Goal: Information Seeking & Learning: Learn about a topic

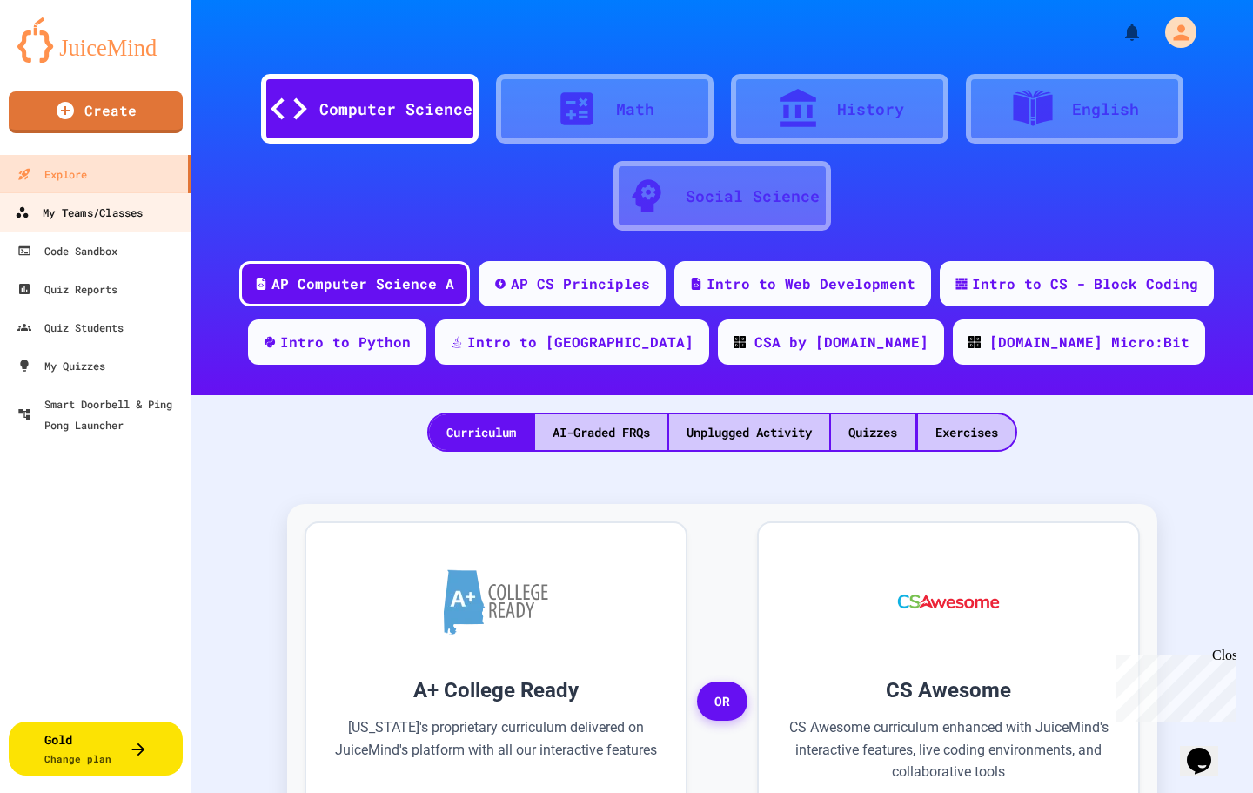
click at [131, 220] on div "My Teams/Classes" at bounding box center [79, 213] width 128 height 22
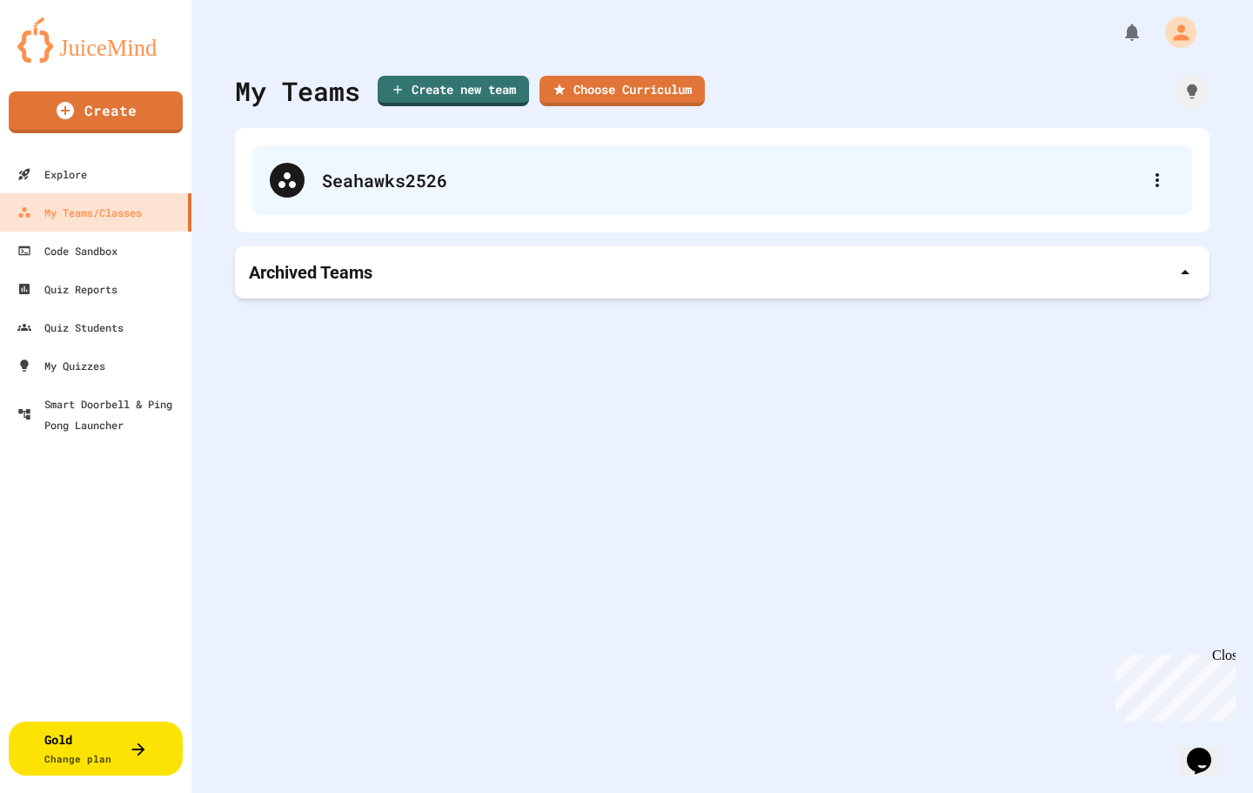
click at [375, 200] on div "Seahawks2526" at bounding box center [722, 180] width 940 height 70
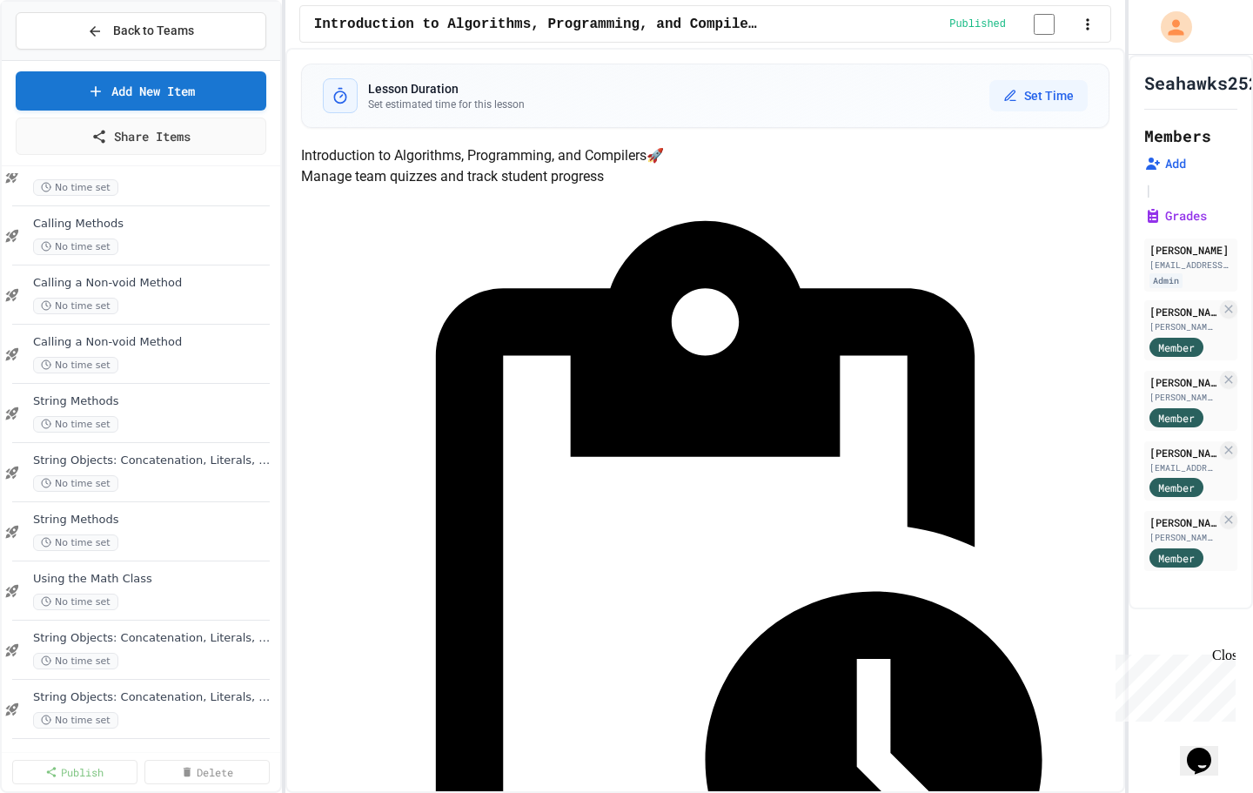
scroll to position [455, 0]
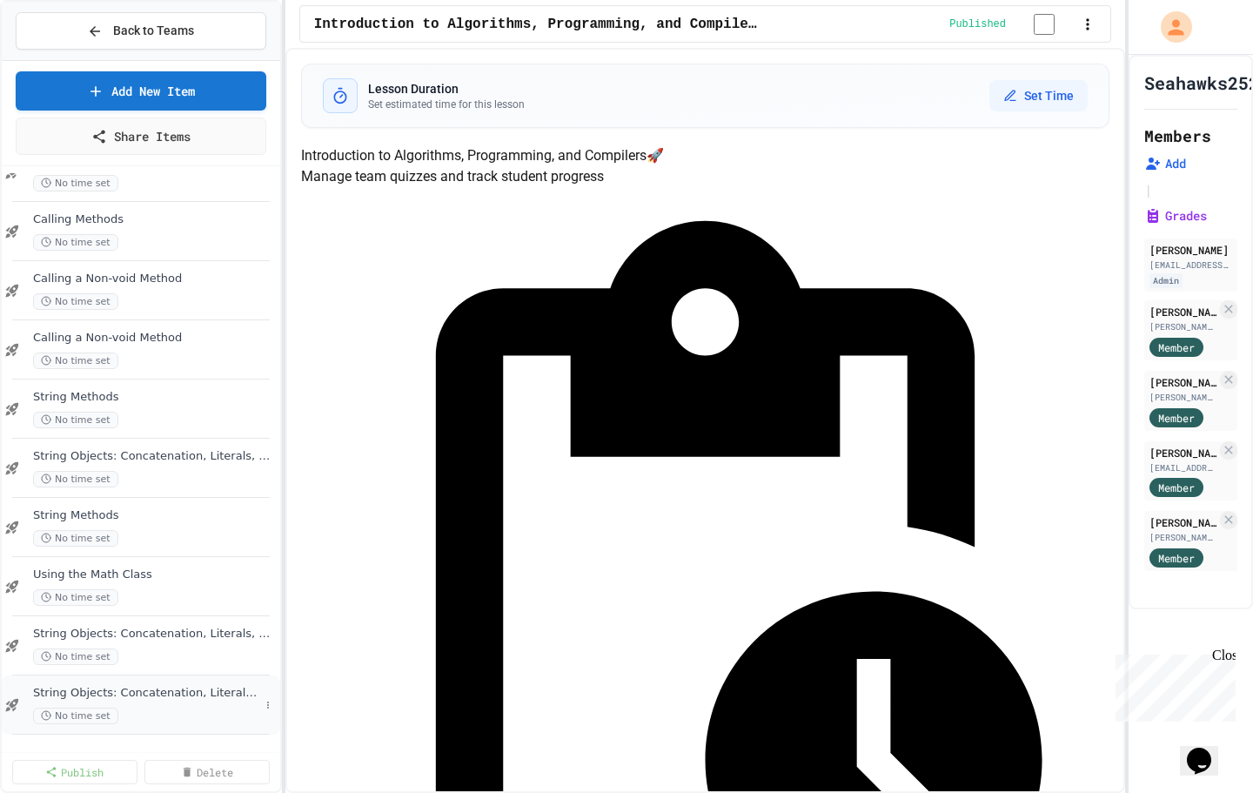
click at [136, 694] on span "String Objects: Concatenation, Literals, and More" at bounding box center [146, 693] width 226 height 15
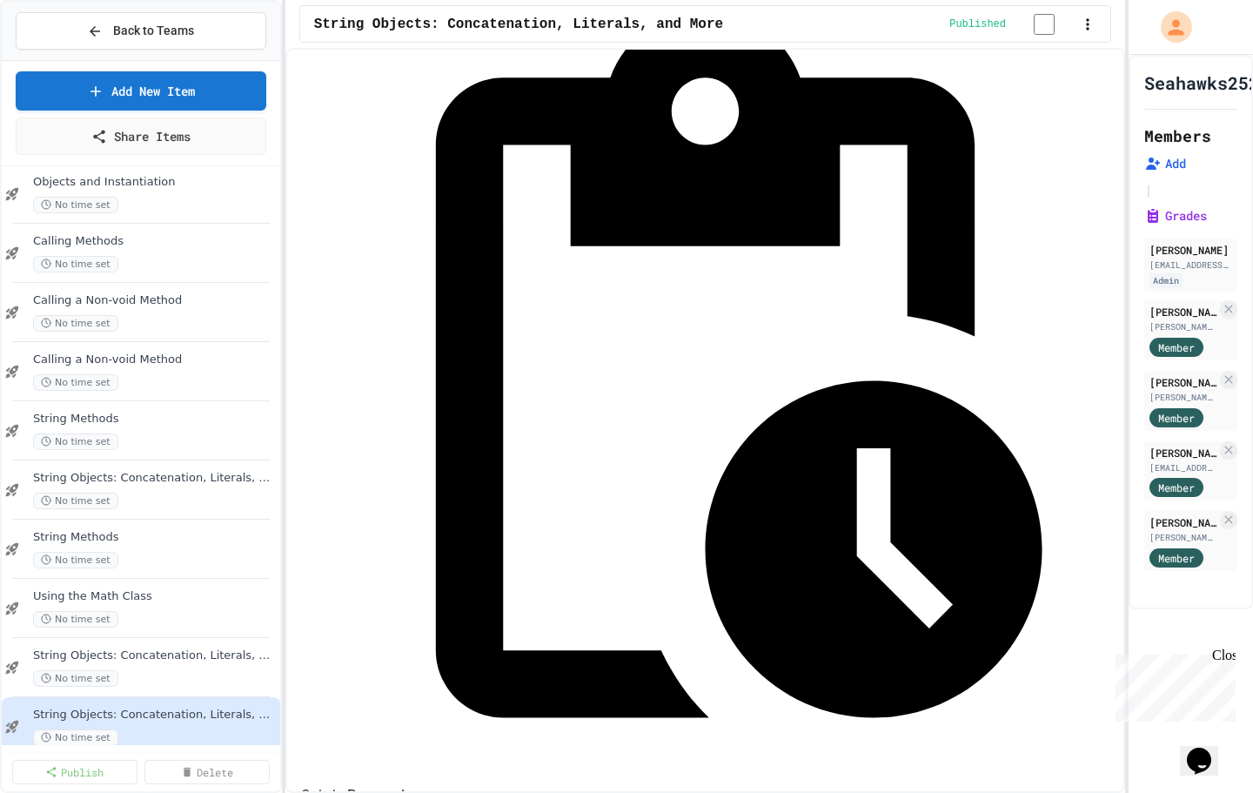
scroll to position [218, 0]
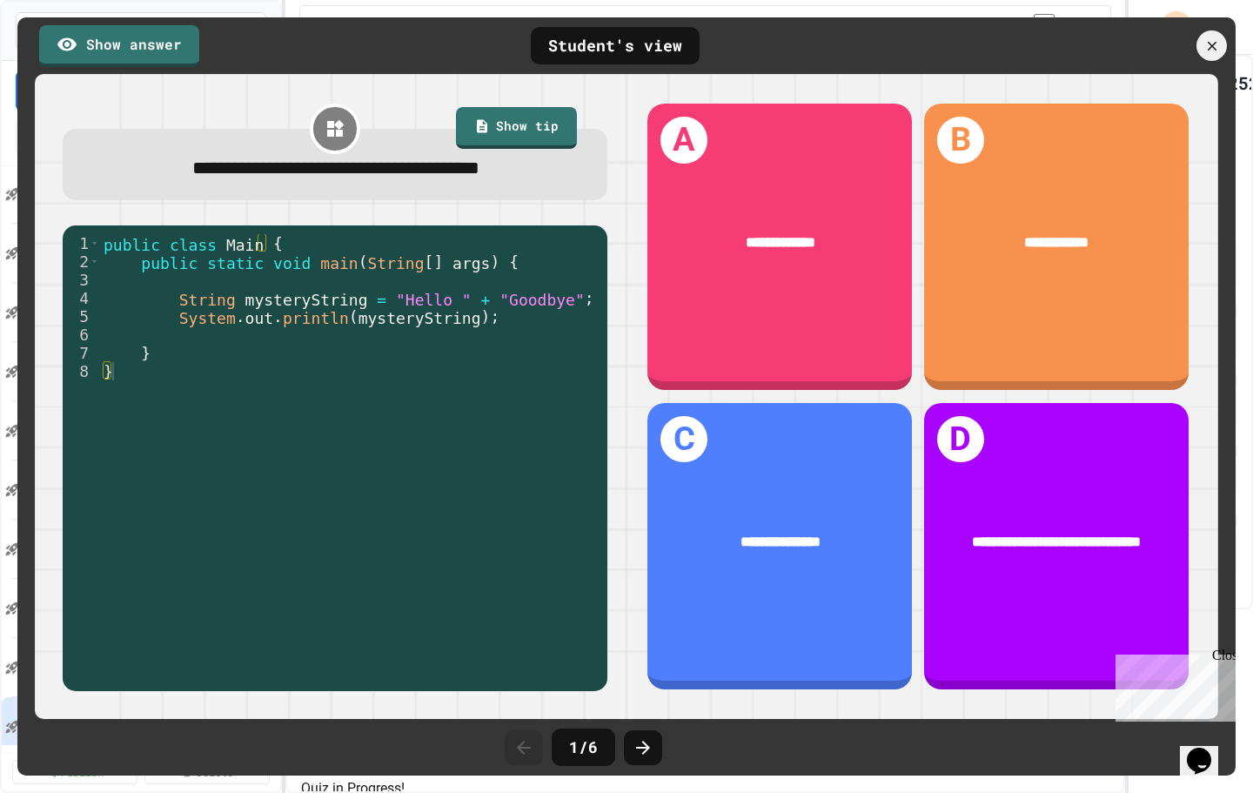
click at [1230, 418] on div "**********" at bounding box center [626, 396] width 1218 height 758
click at [1206, 40] on icon at bounding box center [1212, 46] width 19 height 19
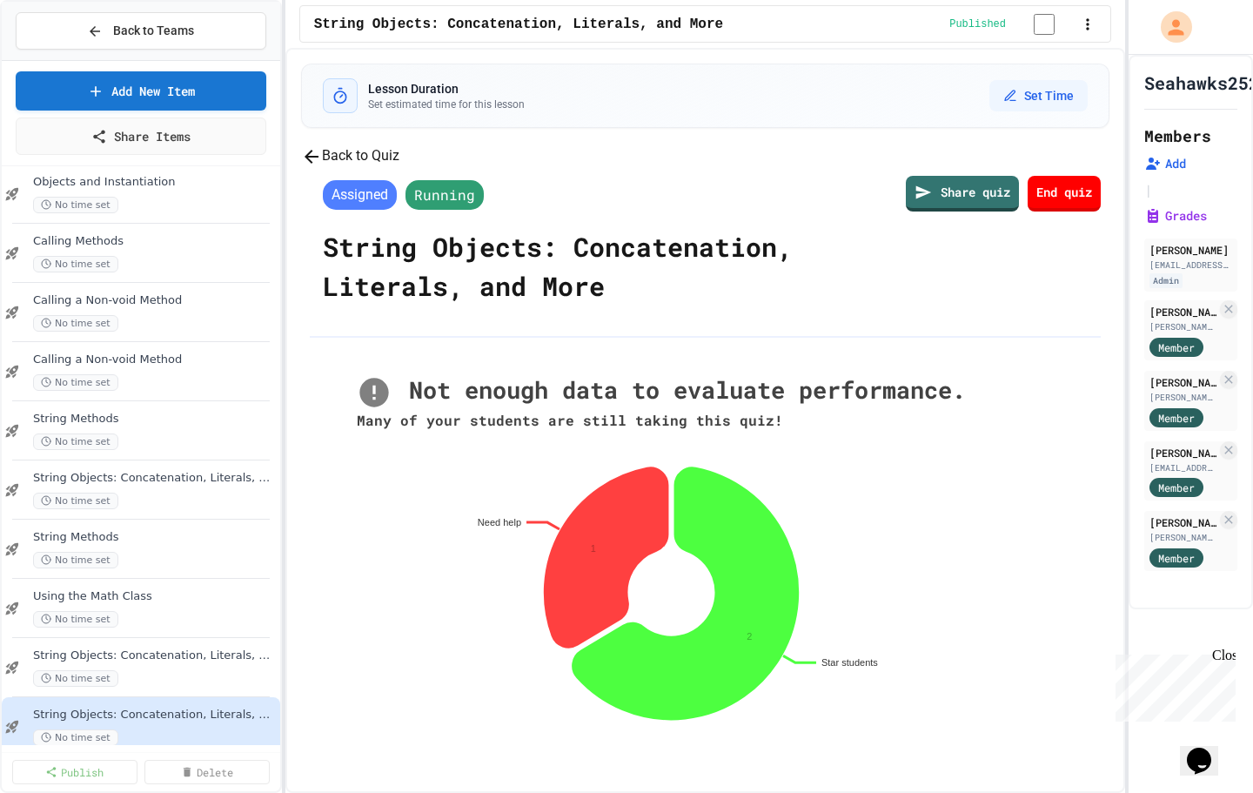
click at [399, 167] on button "Back to Quiz" at bounding box center [350, 156] width 98 height 22
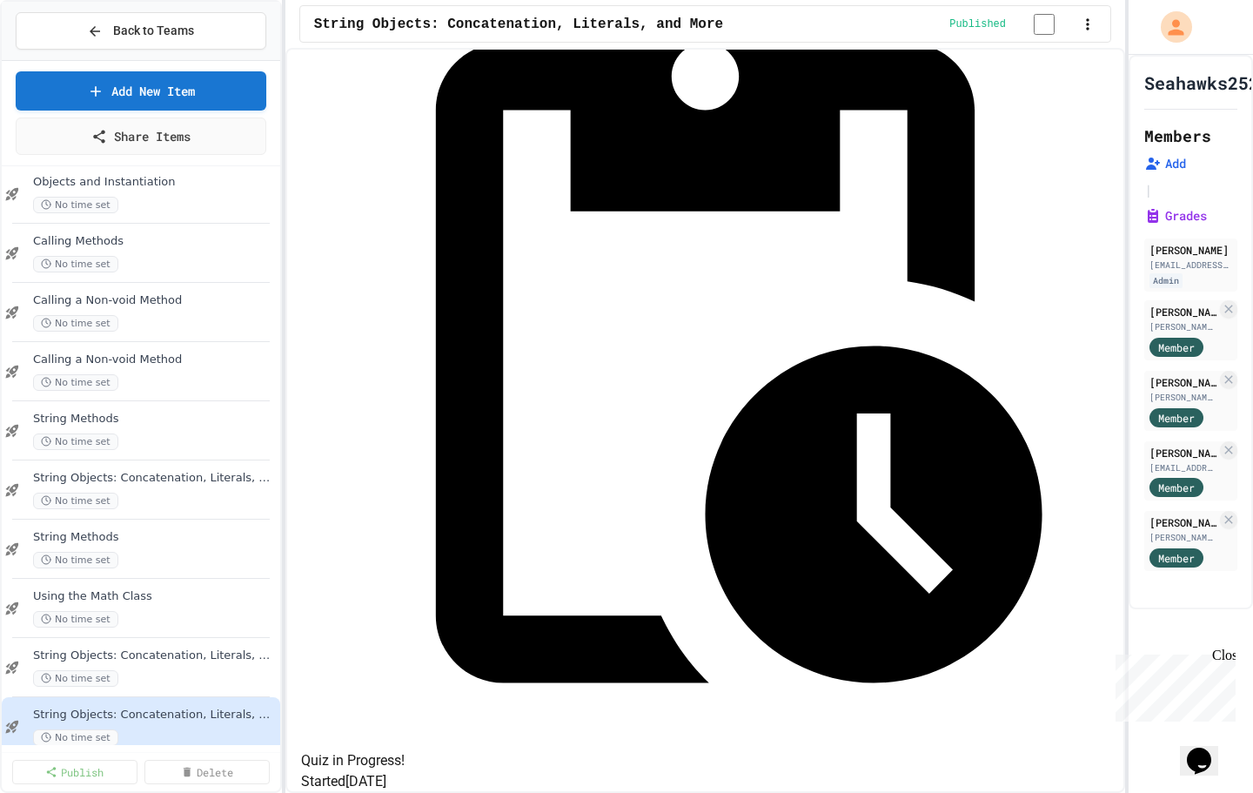
scroll to position [326, 0]
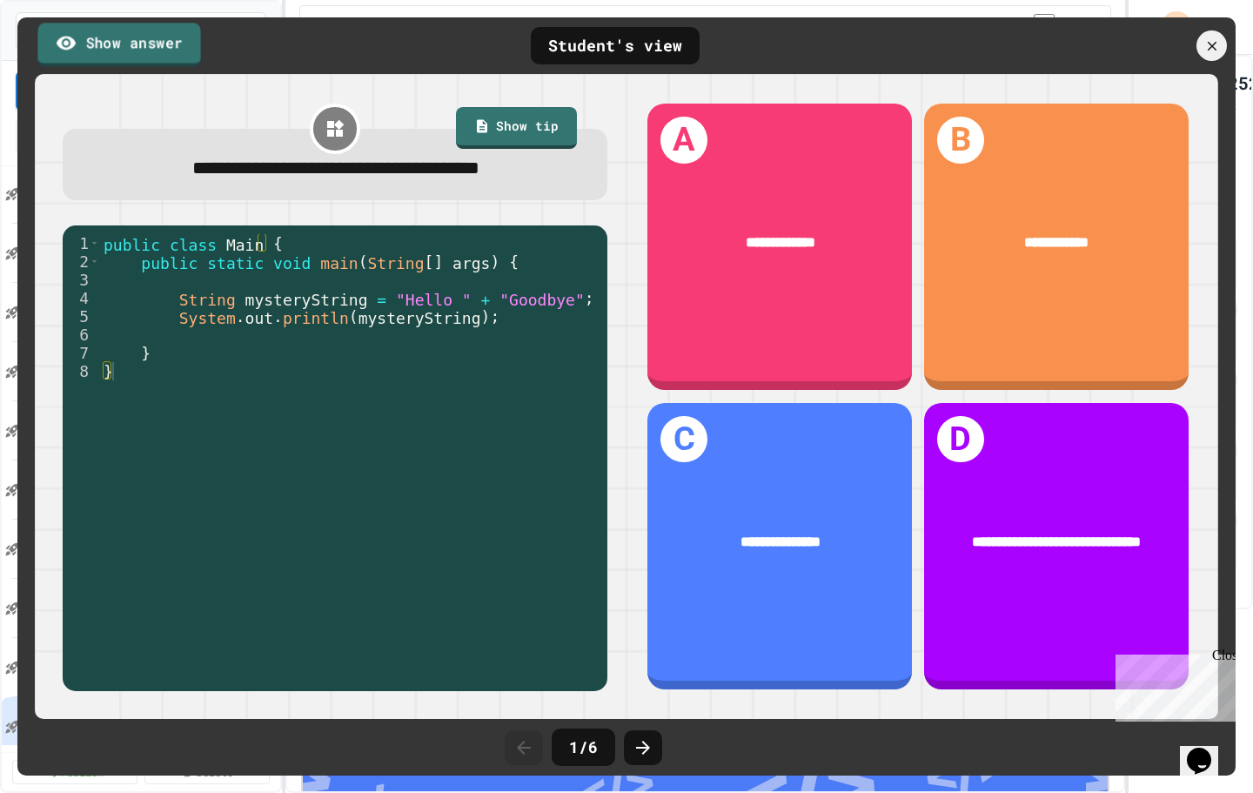
click at [163, 37] on link "Show answer" at bounding box center [118, 45] width 163 height 44
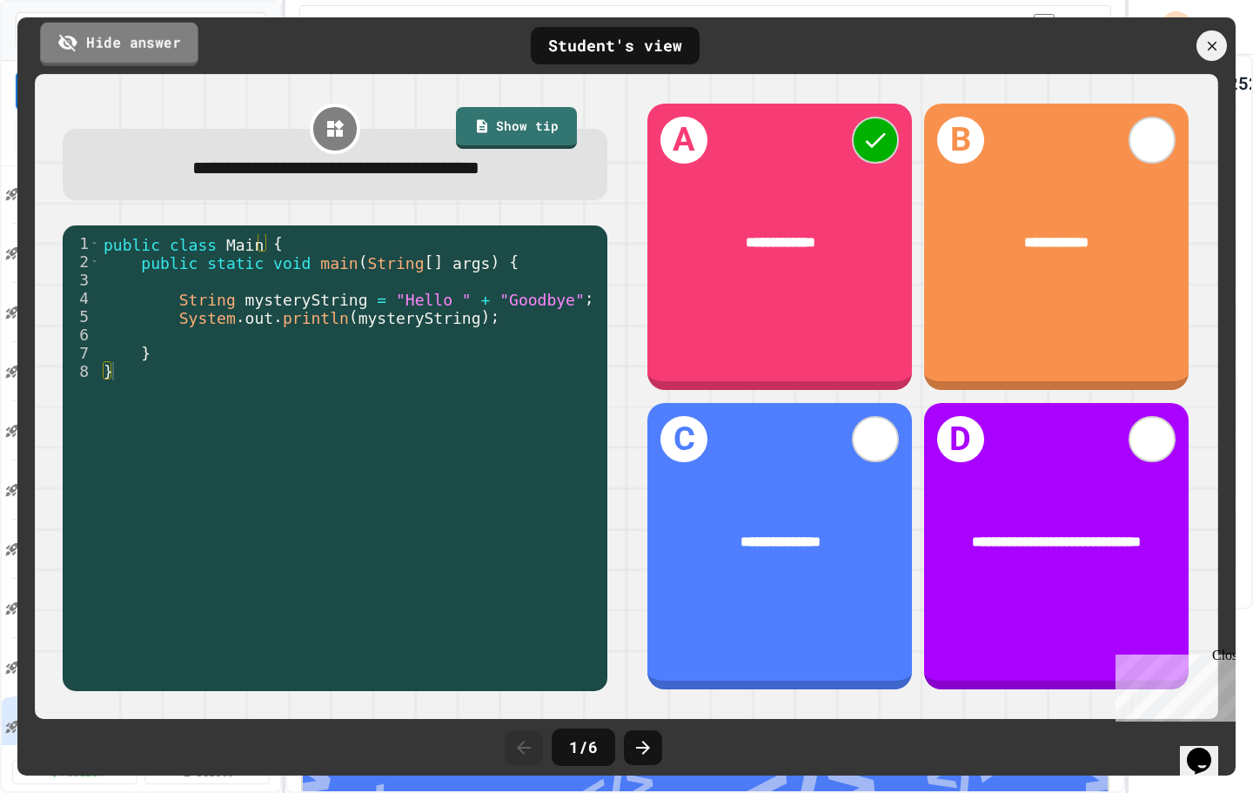
click at [161, 37] on link "Hide answer" at bounding box center [119, 44] width 158 height 44
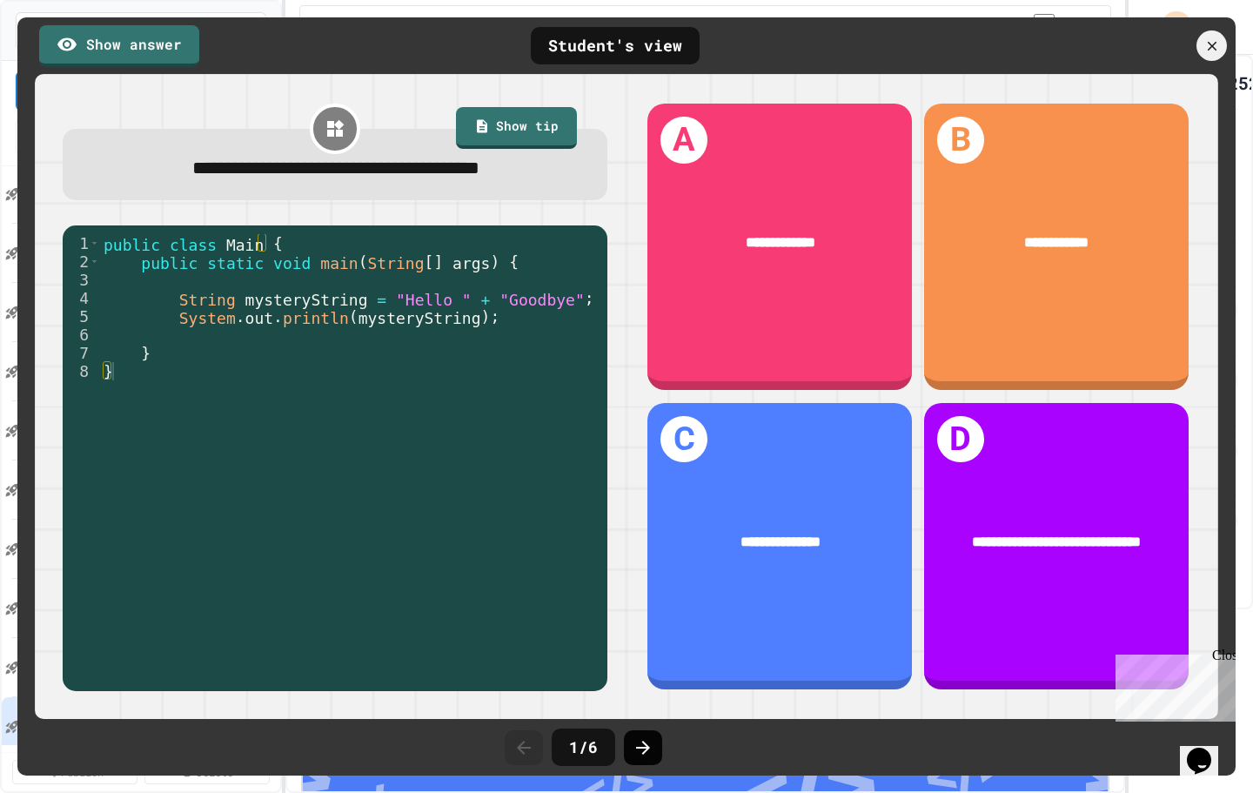
click at [637, 748] on icon at bounding box center [643, 747] width 21 height 21
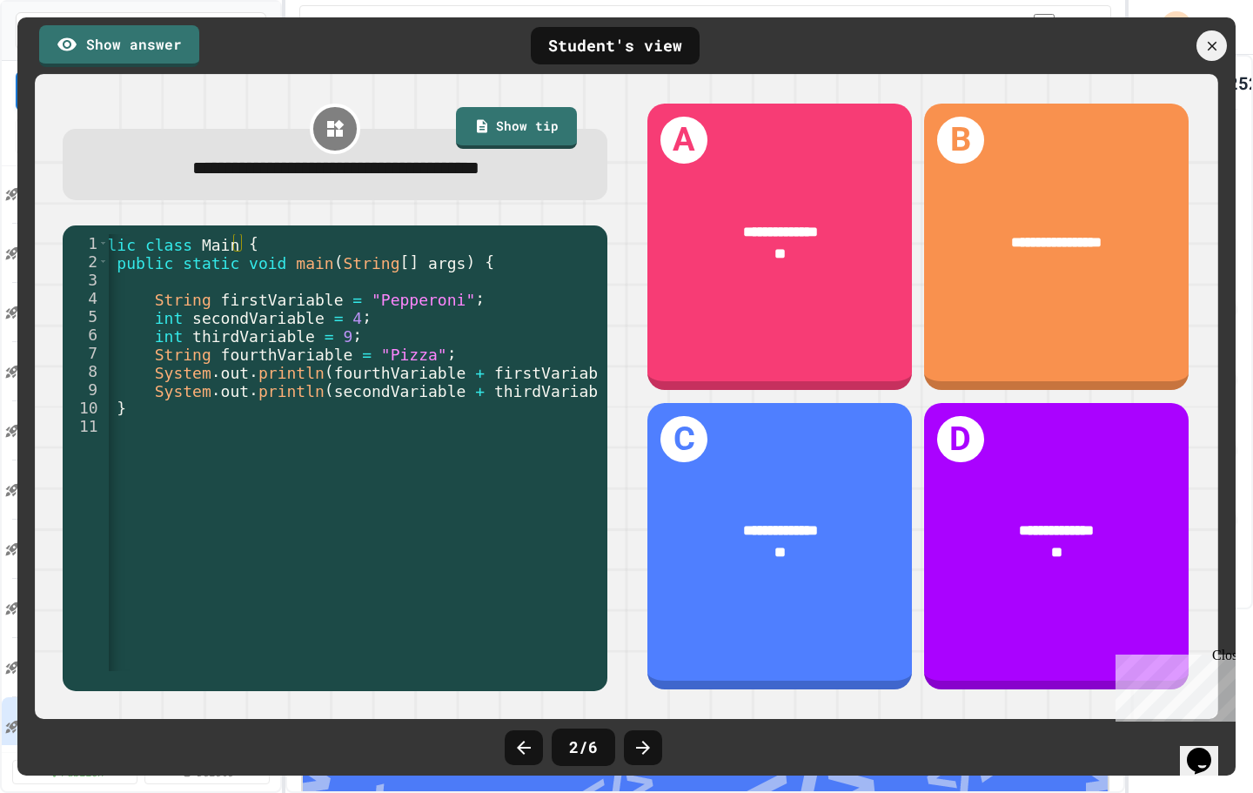
scroll to position [0, 32]
click at [111, 48] on link "Show answer" at bounding box center [119, 45] width 162 height 44
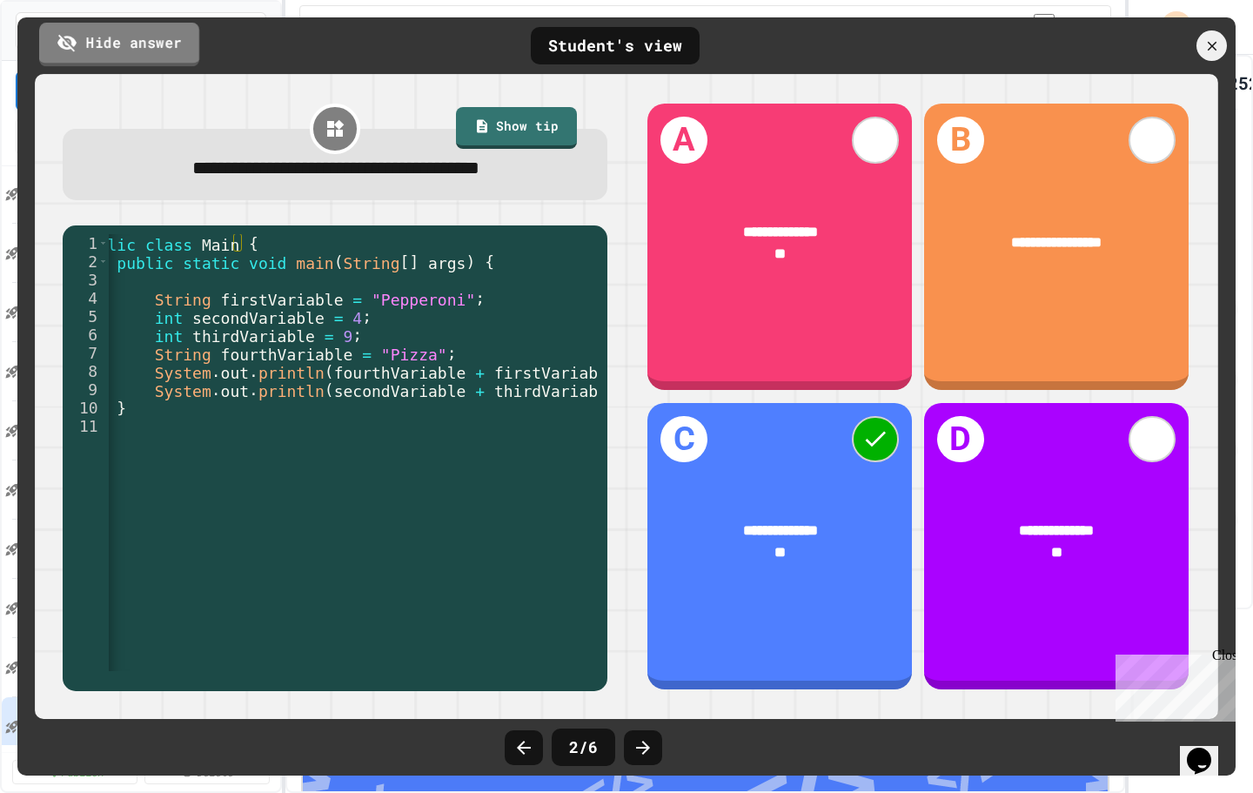
click at [129, 50] on link "Hide answer" at bounding box center [119, 45] width 160 height 44
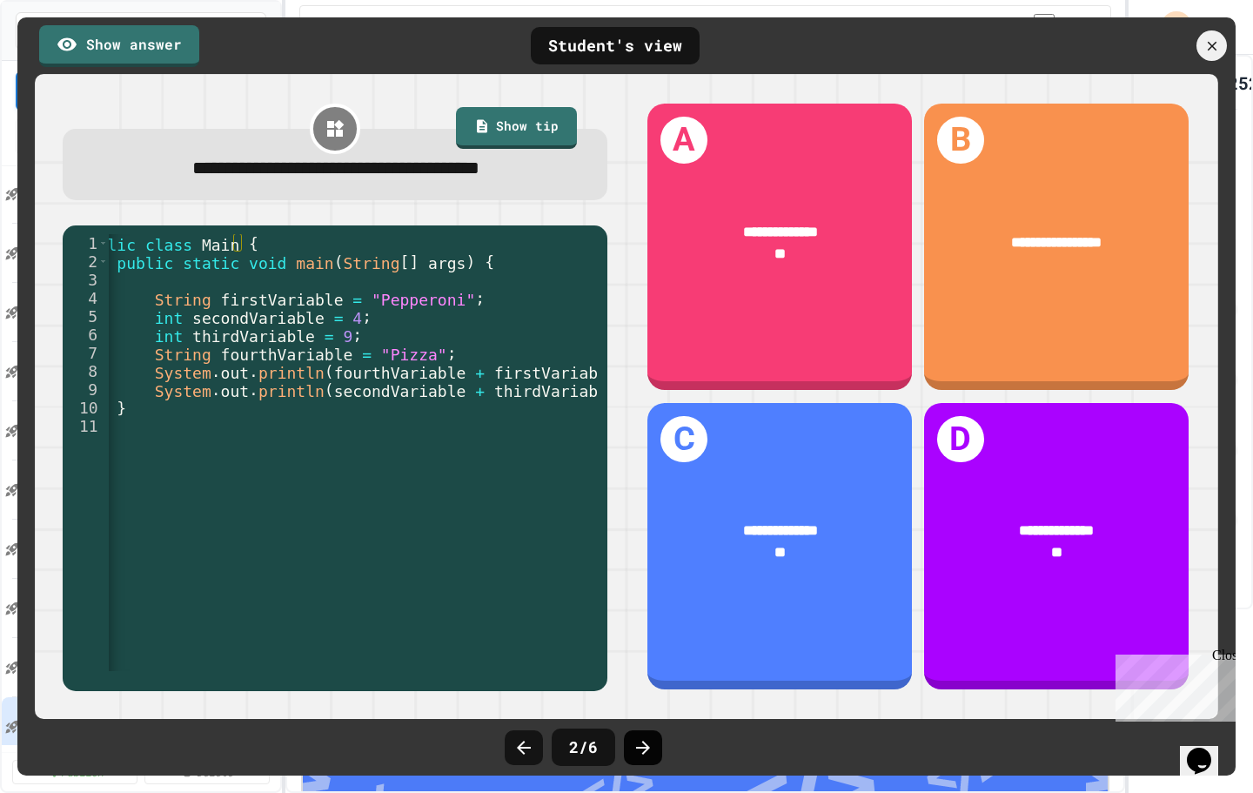
click at [654, 751] on div at bounding box center [643, 747] width 38 height 35
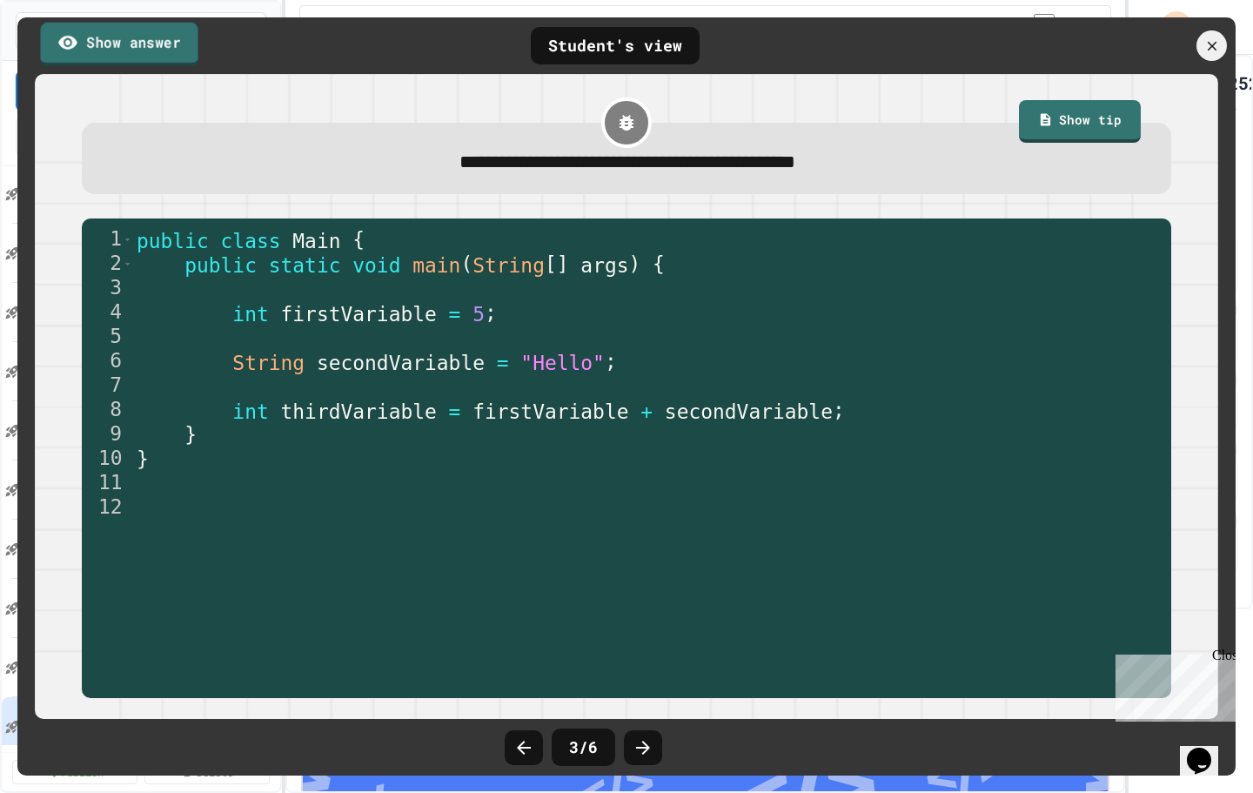
click at [104, 50] on link "Show answer" at bounding box center [119, 44] width 158 height 44
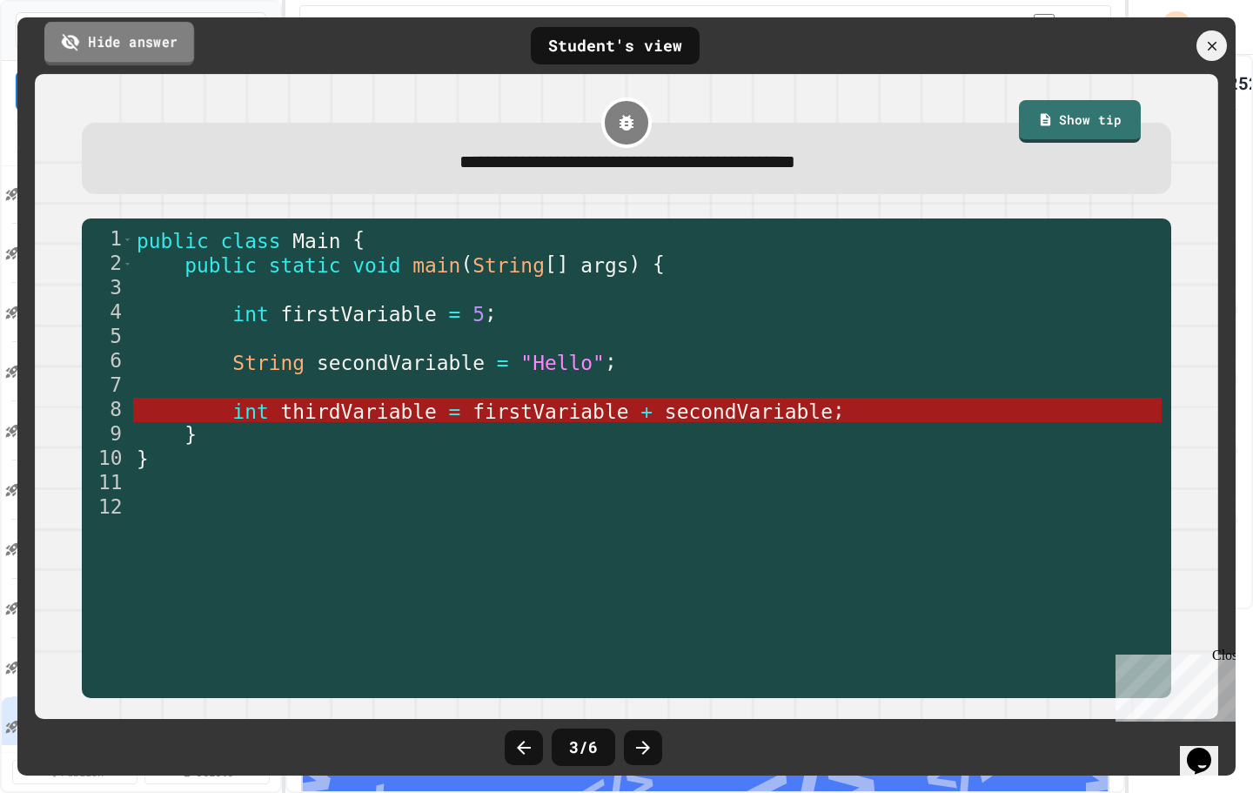
click at [136, 37] on link "Hide answer" at bounding box center [119, 44] width 150 height 44
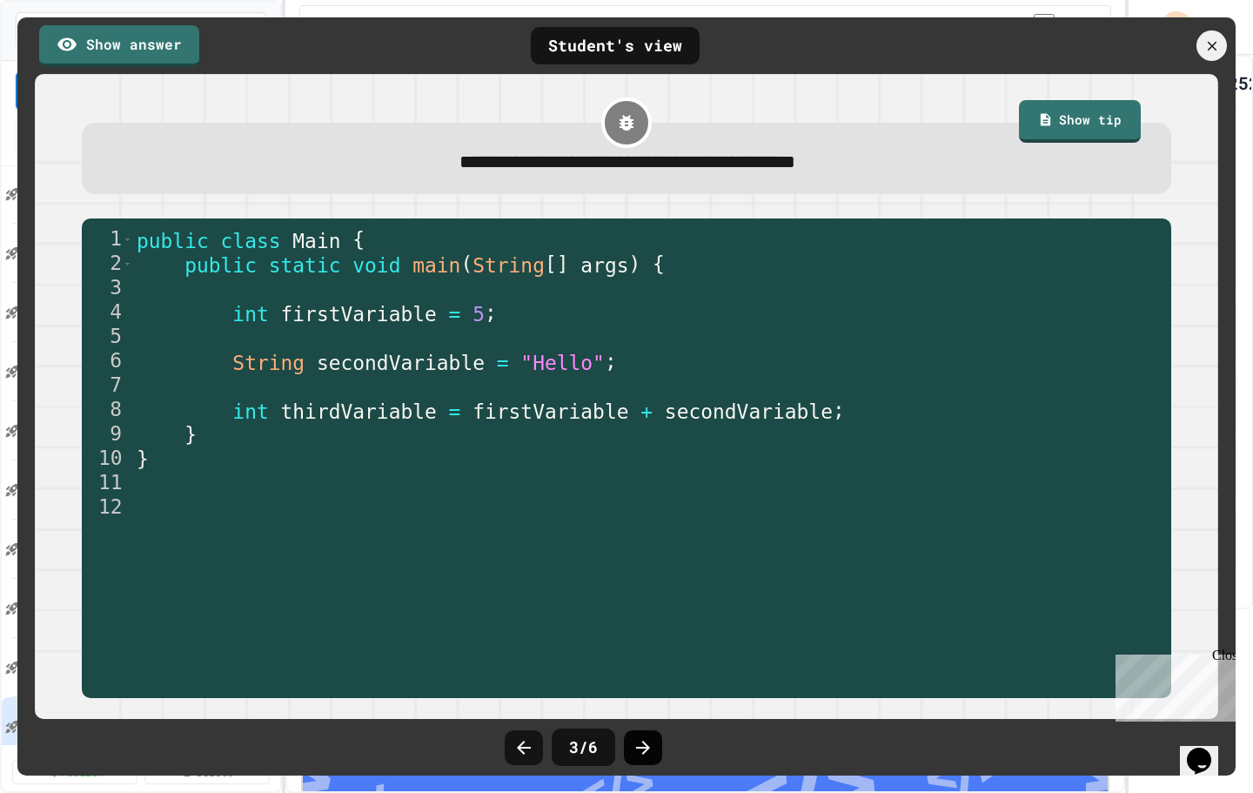
click at [655, 746] on div at bounding box center [643, 747] width 38 height 35
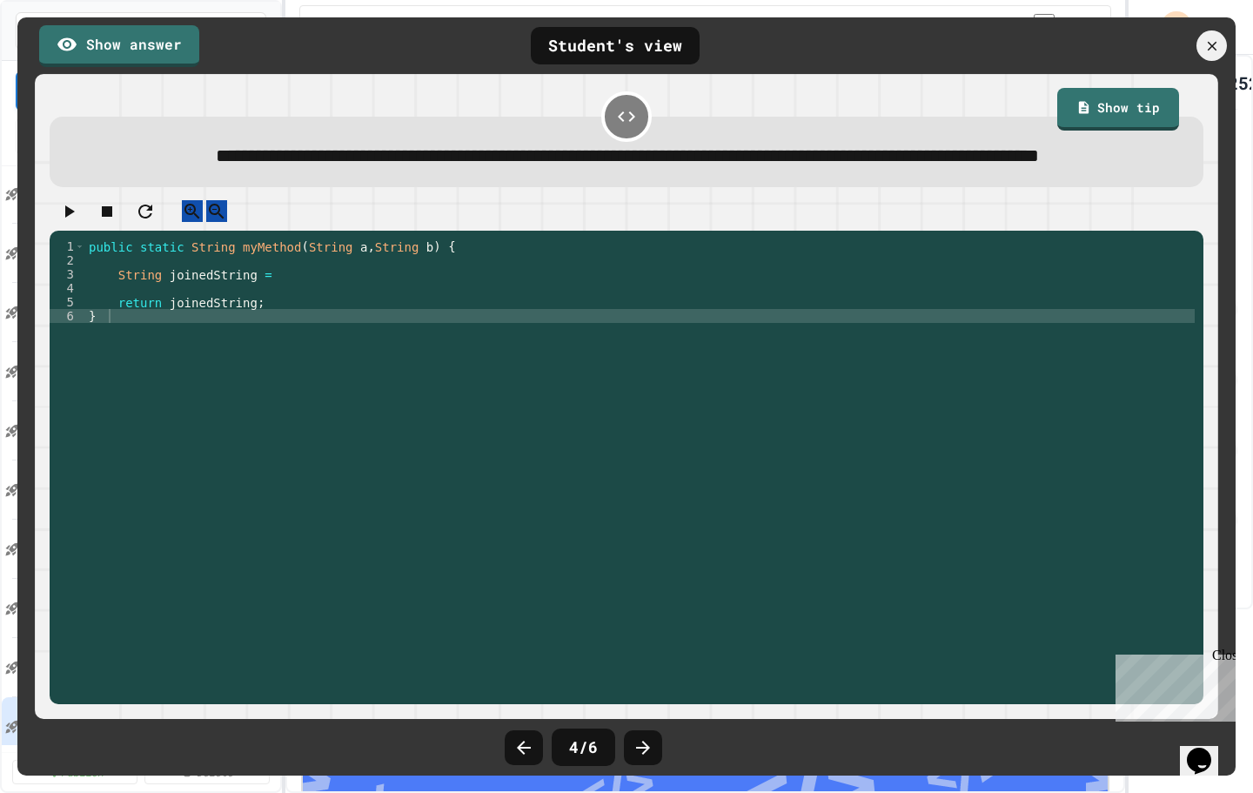
click at [76, 222] on icon "button" at bounding box center [68, 211] width 21 height 21
click at [124, 39] on link "Show answer" at bounding box center [119, 44] width 158 height 44
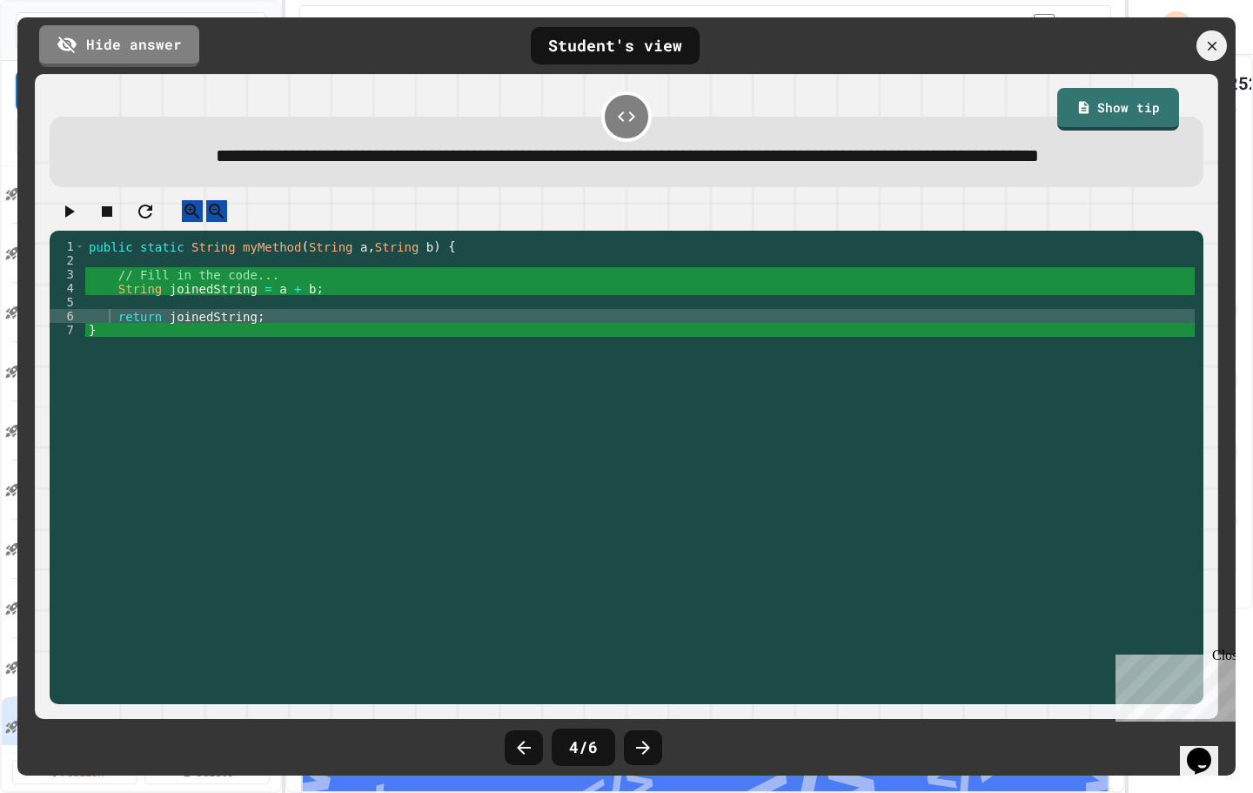
click at [305, 484] on div "public static String myMethod ( String a , String b ) { // Fill in the code... …" at bounding box center [640, 441] width 1110 height 404
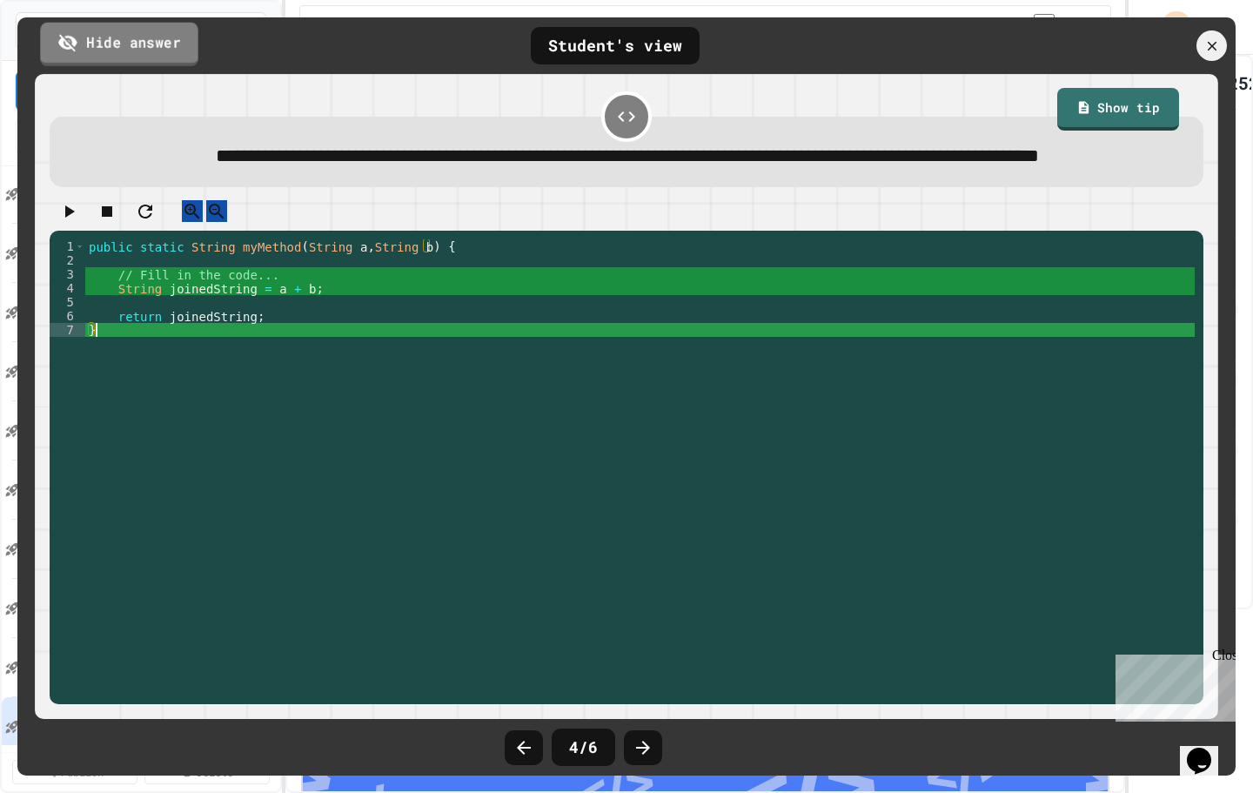
click at [120, 44] on link "Hide answer" at bounding box center [119, 44] width 158 height 44
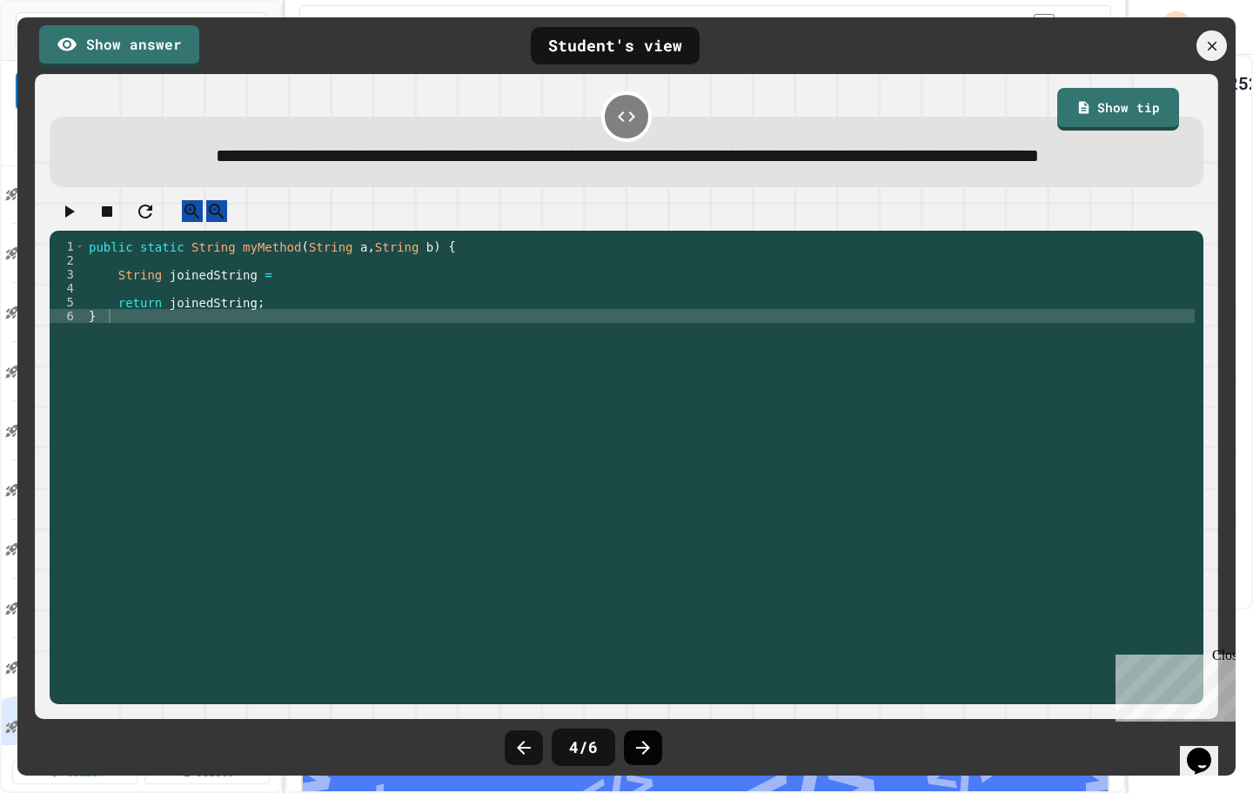
click at [638, 748] on icon at bounding box center [643, 747] width 21 height 21
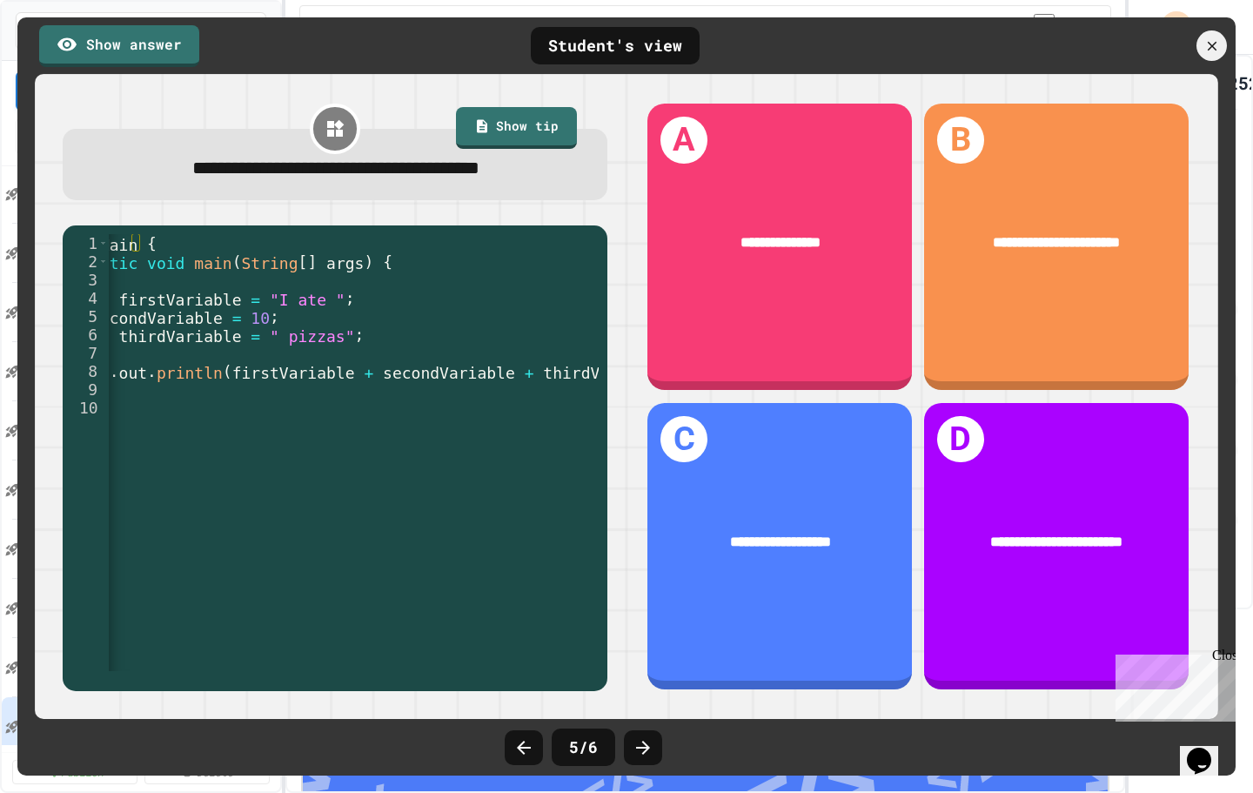
scroll to position [0, 171]
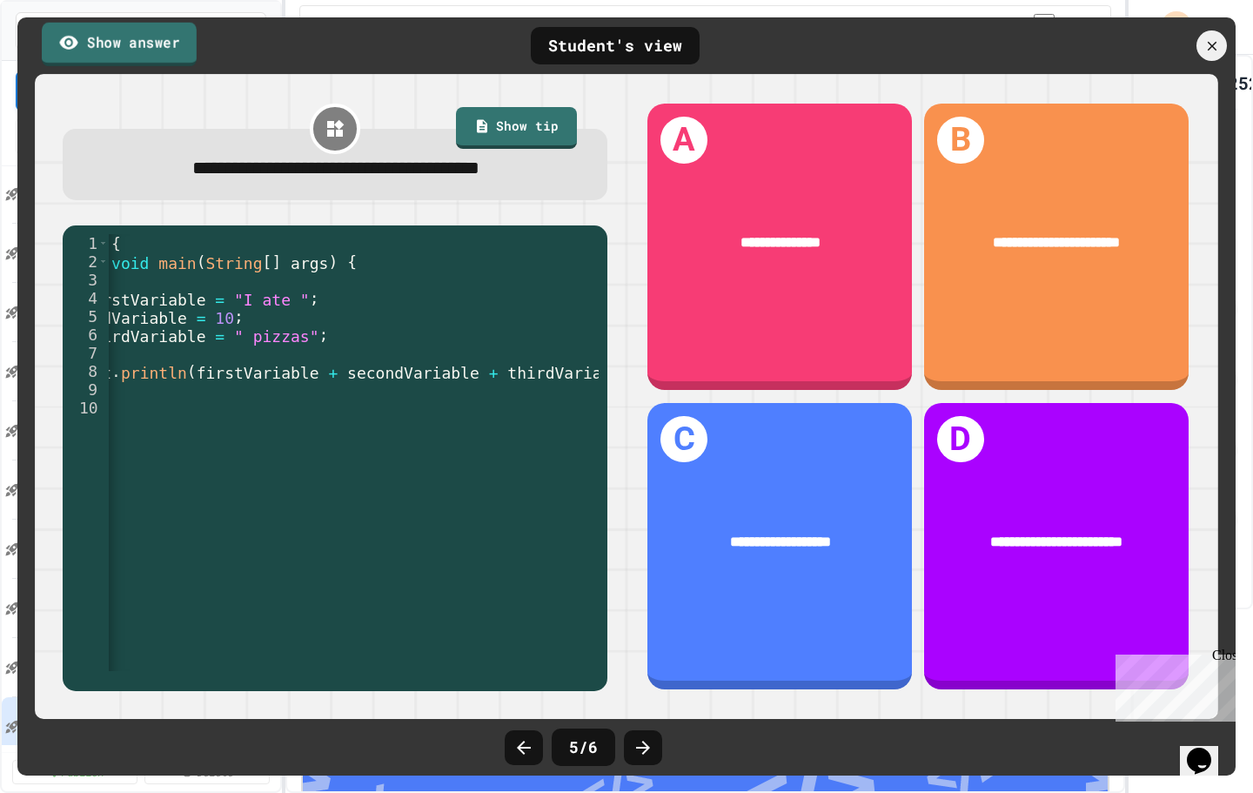
click at [142, 52] on link "Show answer" at bounding box center [119, 44] width 155 height 44
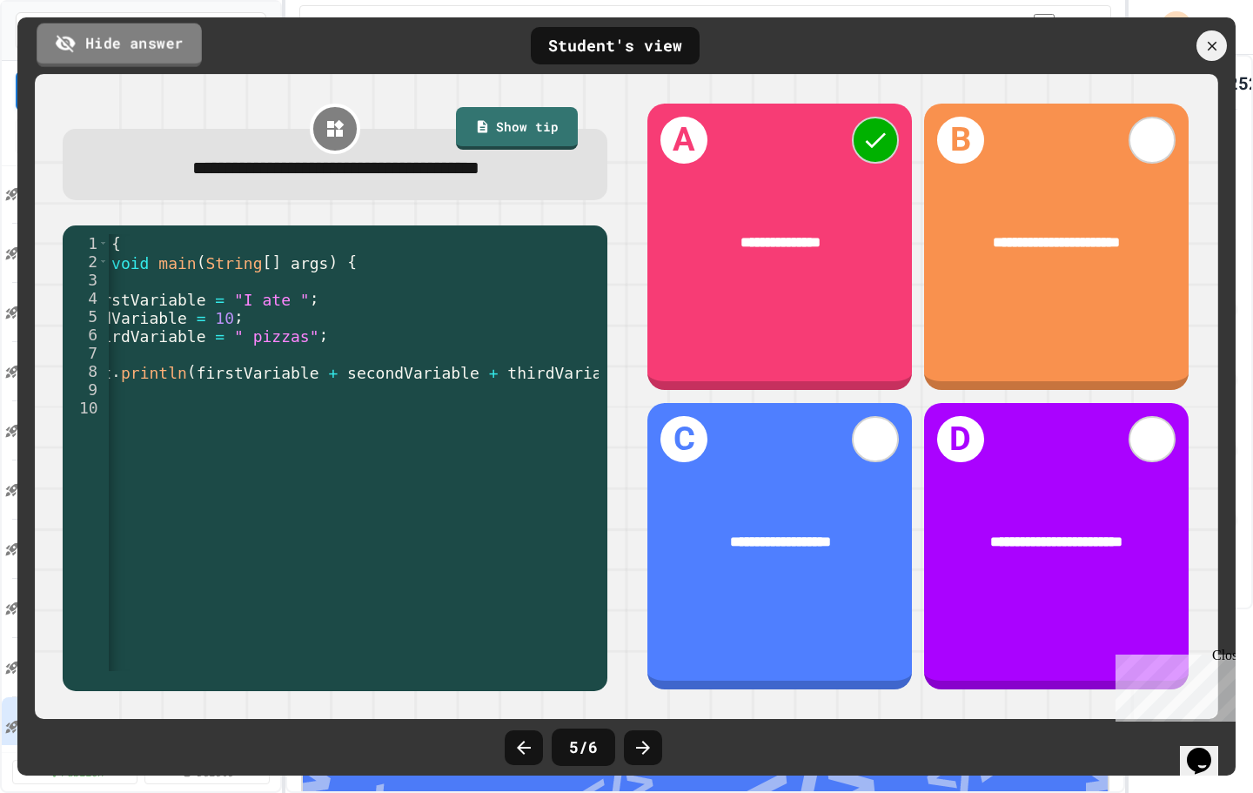
drag, startPoint x: 77, startPoint y: 44, endPoint x: 153, endPoint y: 75, distance: 82.7
click at [78, 44] on link "Hide answer" at bounding box center [119, 45] width 165 height 44
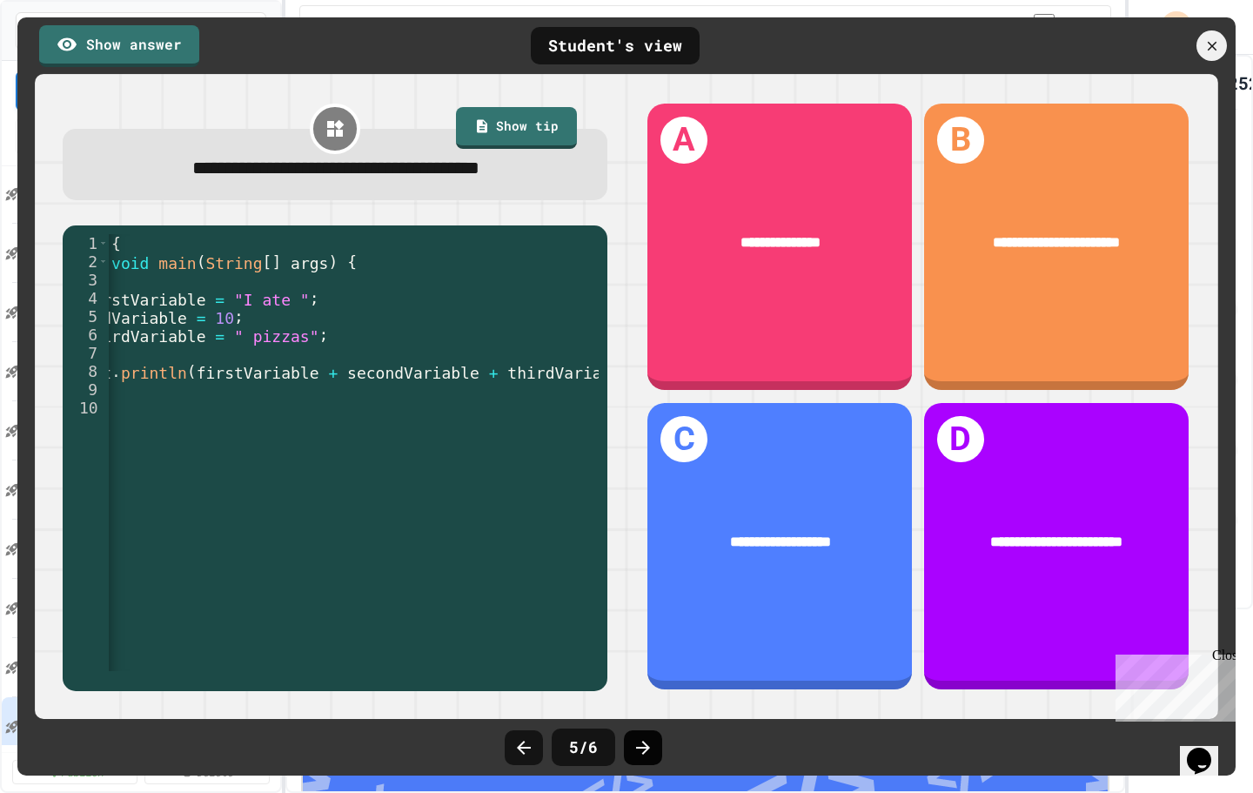
click at [647, 741] on icon at bounding box center [643, 747] width 21 height 21
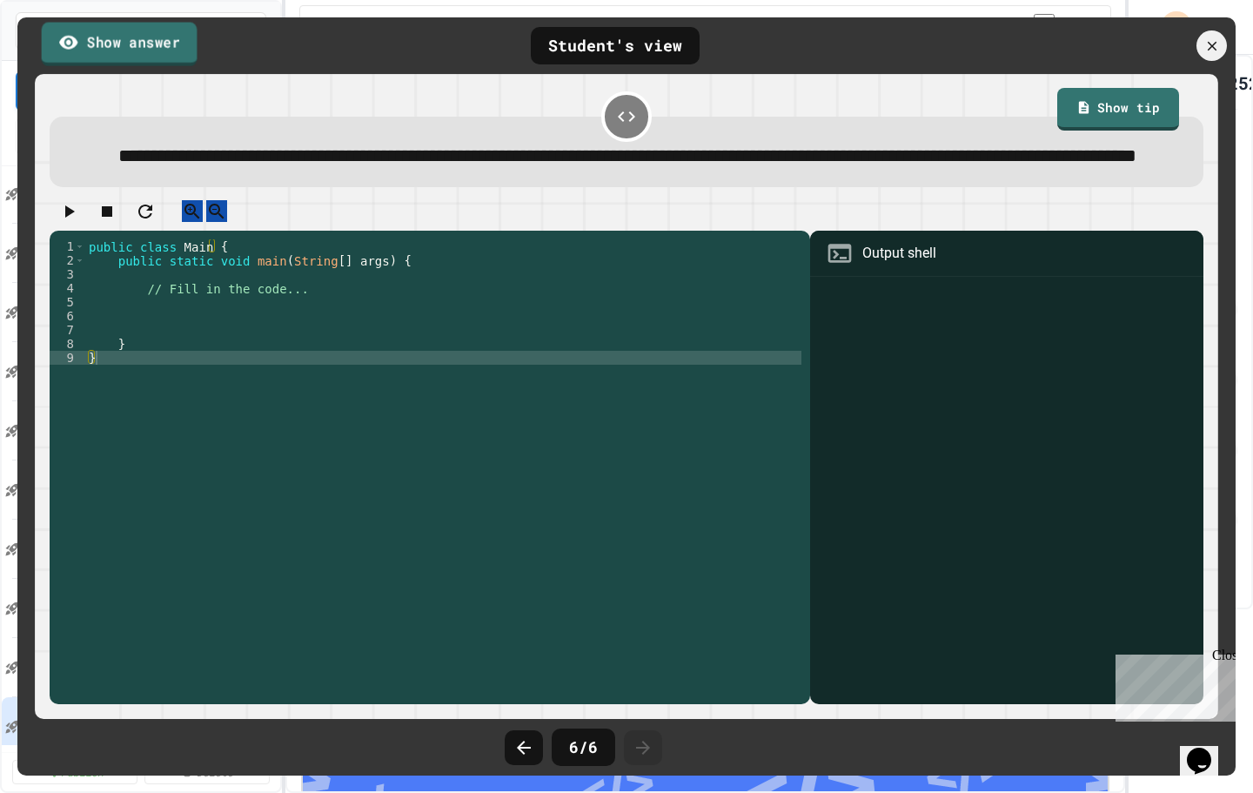
click at [144, 50] on link "Show answer" at bounding box center [120, 44] width 156 height 44
